Goal: Task Accomplishment & Management: Use online tool/utility

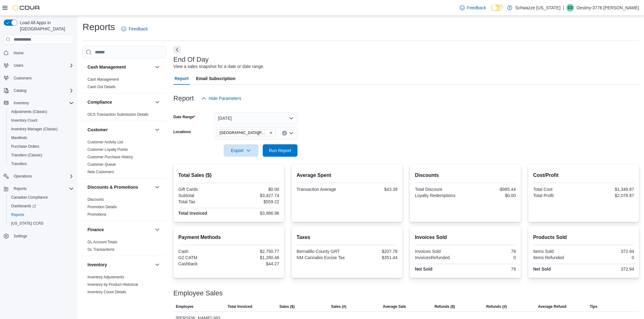
scroll to position [76, 0]
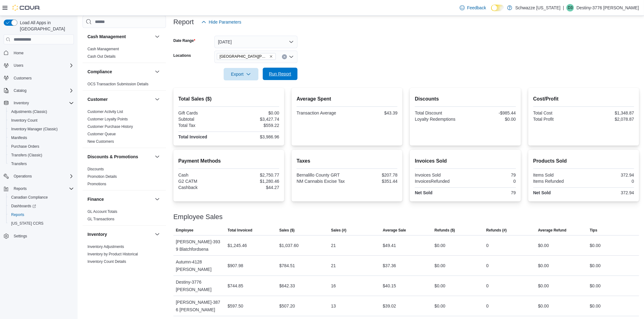
click at [286, 77] on span "Run Report" at bounding box center [279, 74] width 27 height 12
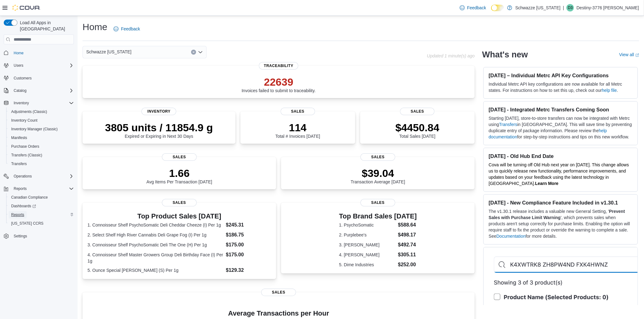
click at [22, 212] on span "Reports" at bounding box center [17, 214] width 13 height 5
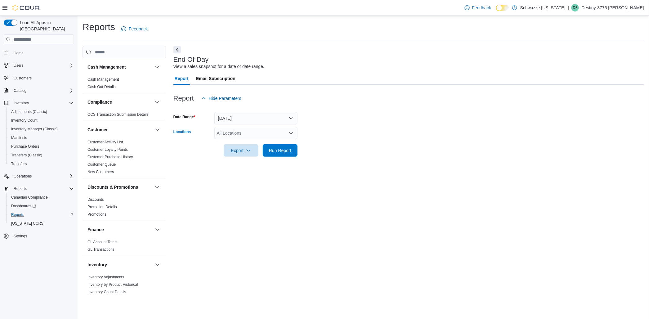
click at [271, 132] on div "All Locations" at bounding box center [255, 133] width 83 height 12
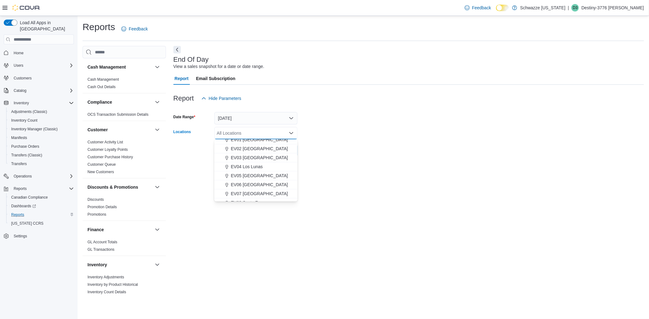
scroll to position [34, 0]
click at [262, 196] on div "Everest Cannabis EV01 North Valley EV02 Far NE Heights EV03 West Central EV04 L…" at bounding box center [255, 289] width 83 height 369
click at [261, 196] on button "EV09 Montano Plaza" at bounding box center [255, 199] width 83 height 9
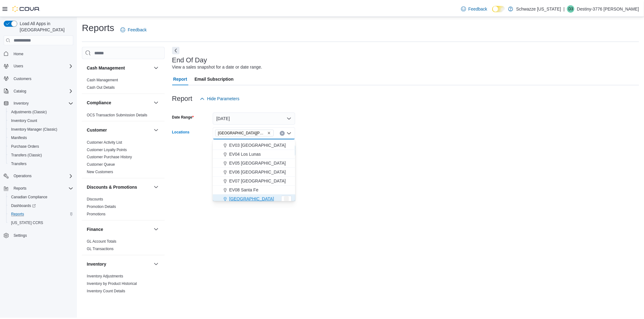
scroll to position [37, 0]
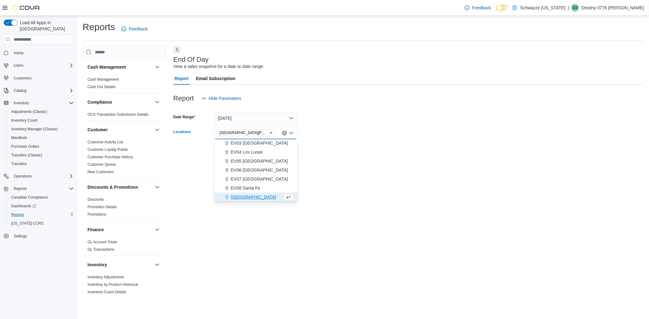
click at [476, 177] on div "End Of Day View a sales snapshot for a date or date range. Report Email Subscri…" at bounding box center [408, 172] width 471 height 252
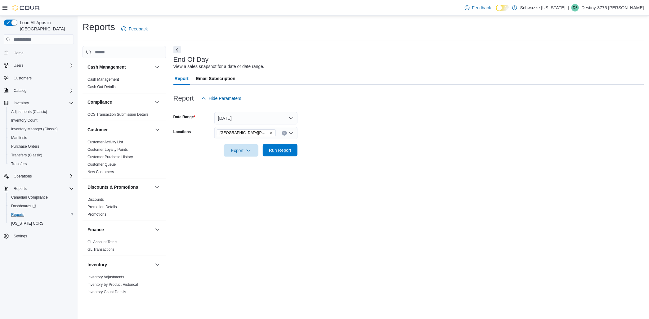
click at [284, 153] on span "Run Report" at bounding box center [279, 150] width 27 height 12
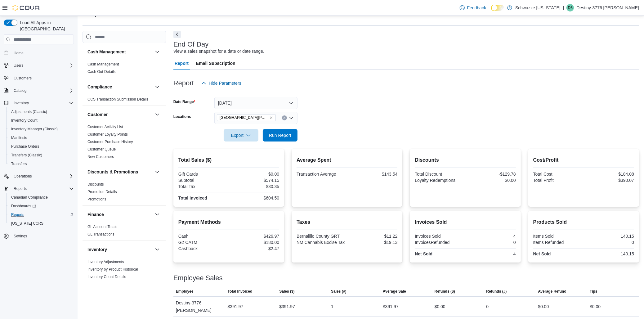
scroll to position [23, 0]
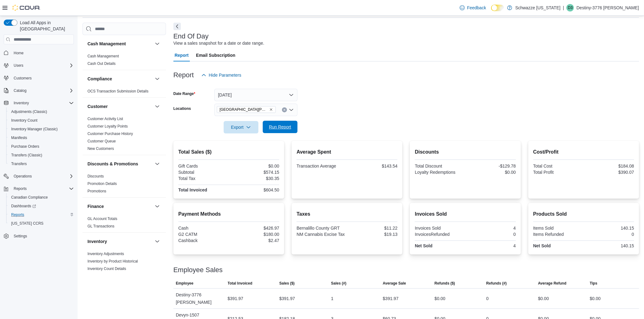
click at [265, 125] on button "Run Report" at bounding box center [280, 127] width 35 height 12
click at [271, 125] on span "Run Report" at bounding box center [280, 127] width 22 height 6
